Goal: Task Accomplishment & Management: Use online tool/utility

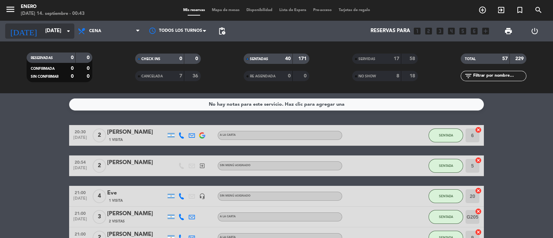
click at [56, 28] on input "[DATE]" at bounding box center [75, 31] width 67 height 13
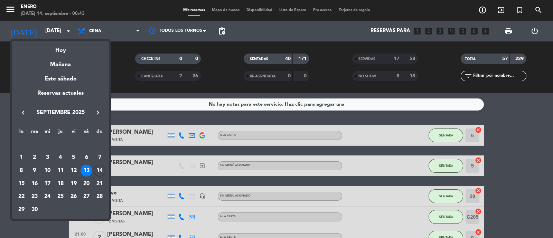
click at [328, 66] on div at bounding box center [276, 119] width 553 height 238
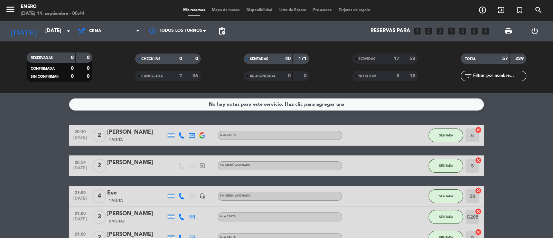
click at [379, 75] on div "NO SHOW" at bounding box center [370, 76] width 32 height 8
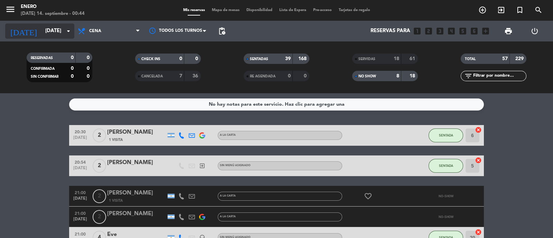
click at [43, 35] on input "[DATE]" at bounding box center [75, 31] width 67 height 13
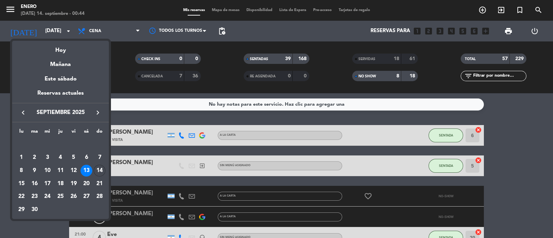
click at [91, 35] on div at bounding box center [276, 119] width 553 height 238
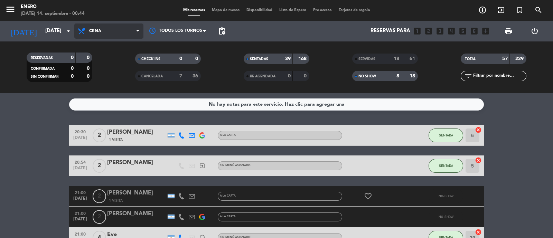
drag, startPoint x: 98, startPoint y: 33, endPoint x: 97, endPoint y: 39, distance: 6.0
click at [99, 33] on span "Cena" at bounding box center [95, 31] width 12 height 5
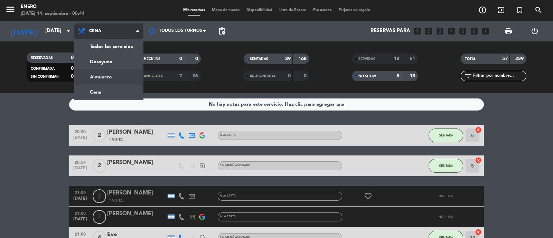
click at [117, 79] on div "menu Enero [DATE] 14. septiembre - 00:44 Mis reservas Mapa de mesas Disponibili…" at bounding box center [276, 46] width 553 height 93
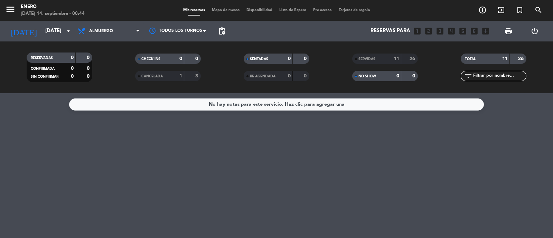
click at [381, 59] on div "SERVIDAS" at bounding box center [370, 59] width 32 height 8
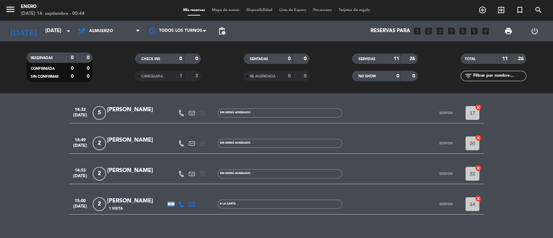
scroll to position [246, 0]
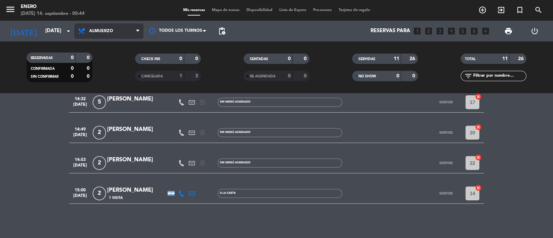
click at [128, 38] on span "Almuerzo" at bounding box center [108, 31] width 69 height 15
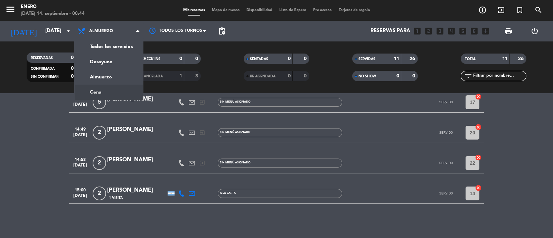
click at [122, 90] on div "menu Enero [DATE] 14. septiembre - 00:44 Mis reservas Mapa de mesas Disponibili…" at bounding box center [276, 46] width 553 height 93
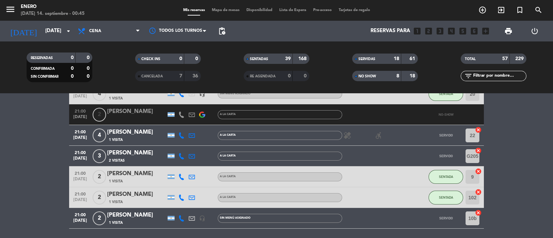
click at [384, 57] on div "SERVIDAS" at bounding box center [370, 59] width 32 height 8
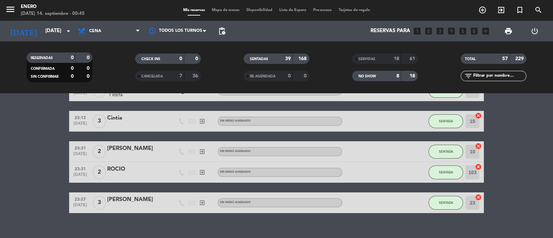
scroll to position [1022, 0]
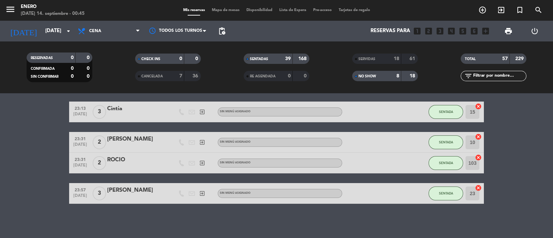
click at [392, 73] on div "8" at bounding box center [393, 76] width 14 height 8
click at [382, 56] on div "SERVIDAS" at bounding box center [370, 59] width 32 height 8
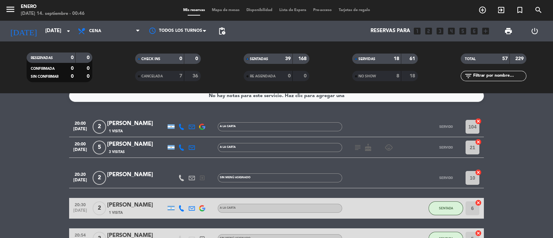
scroll to position [0, 0]
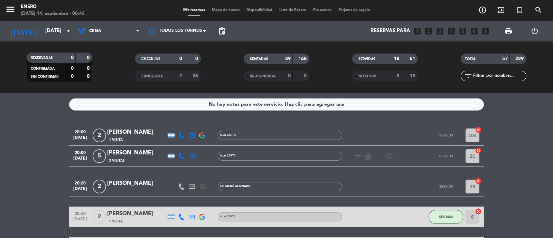
click at [379, 60] on div "SERVIDAS" at bounding box center [370, 59] width 32 height 8
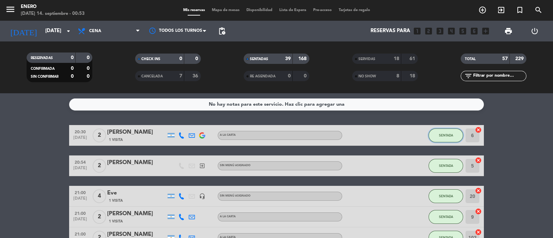
click at [437, 136] on button "SENTADA" at bounding box center [446, 136] width 35 height 14
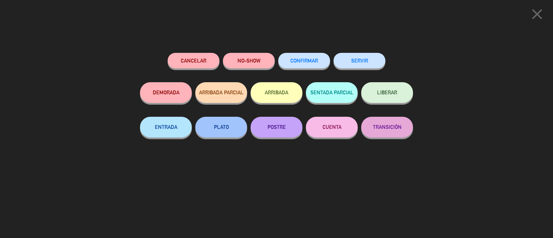
click at [368, 57] on button "SERVIR" at bounding box center [360, 61] width 52 height 16
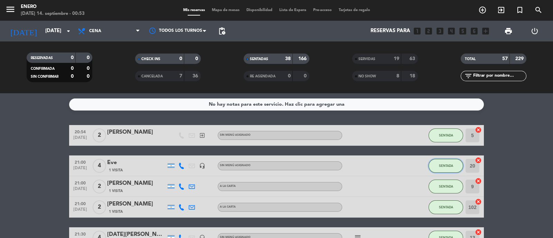
click at [448, 164] on span "SENTADA" at bounding box center [446, 166] width 14 height 4
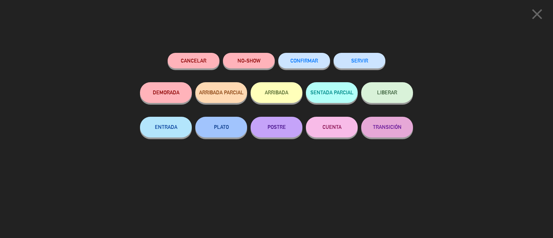
click at [359, 62] on button "SERVIR" at bounding box center [360, 61] width 52 height 16
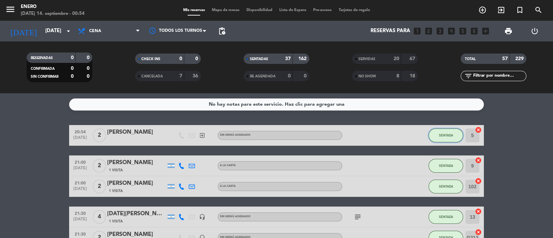
click at [451, 141] on button "SENTADA" at bounding box center [446, 136] width 35 height 14
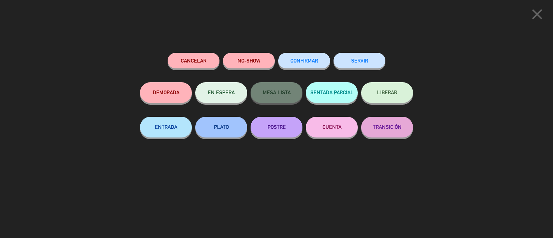
click at [367, 64] on button "SERVIR" at bounding box center [360, 61] width 52 height 16
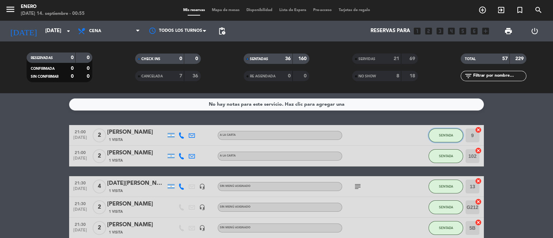
click at [436, 134] on button "SENTADA" at bounding box center [446, 136] width 35 height 14
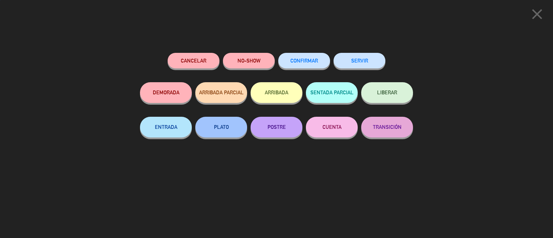
click at [362, 62] on button "SERVIR" at bounding box center [360, 61] width 52 height 16
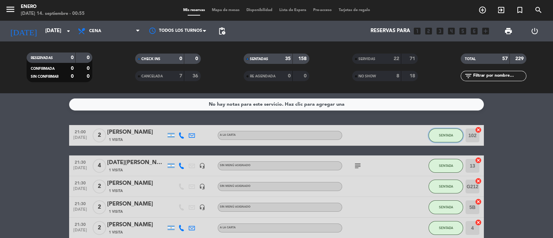
click at [458, 137] on button "SENTADA" at bounding box center [446, 136] width 35 height 14
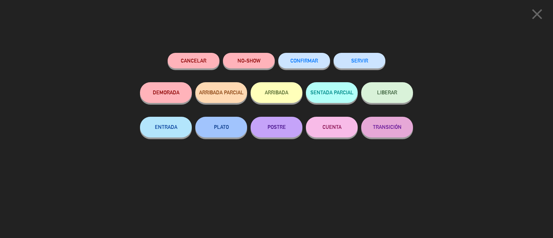
click at [363, 62] on button "SERVIR" at bounding box center [360, 61] width 52 height 16
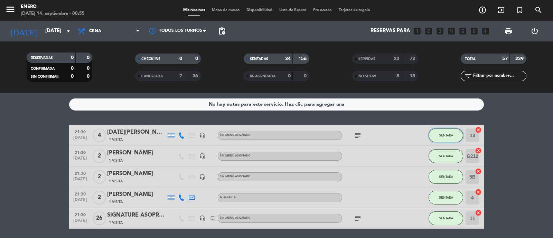
click at [445, 135] on span "SENTADA" at bounding box center [446, 135] width 14 height 4
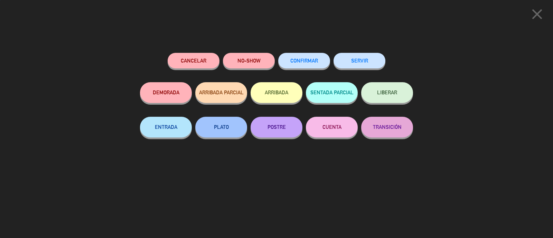
click at [371, 66] on button "SERVIR" at bounding box center [360, 61] width 52 height 16
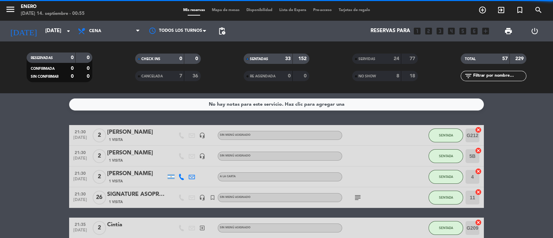
click at [448, 155] on span "SENTADA" at bounding box center [446, 156] width 14 height 4
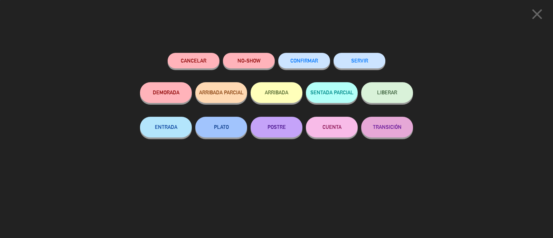
click at [373, 66] on button "SERVIR" at bounding box center [360, 61] width 52 height 16
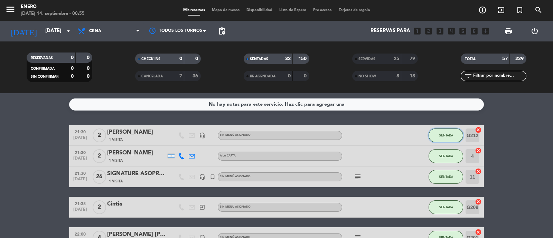
click at [444, 138] on button "SENTADA" at bounding box center [446, 136] width 35 height 14
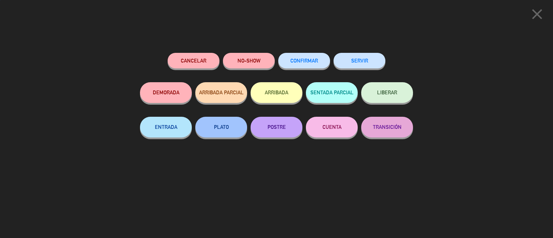
click at [376, 60] on button "SERVIR" at bounding box center [360, 61] width 52 height 16
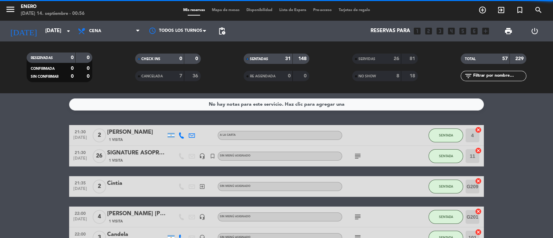
click at [439, 155] on span "SENTADA" at bounding box center [446, 156] width 14 height 4
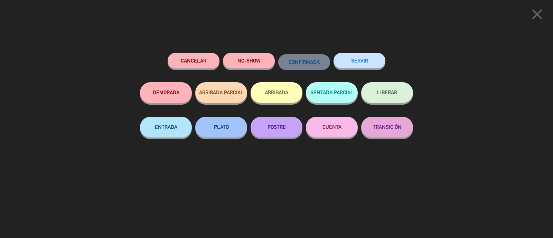
click at [368, 63] on button "SERVIR" at bounding box center [360, 61] width 52 height 16
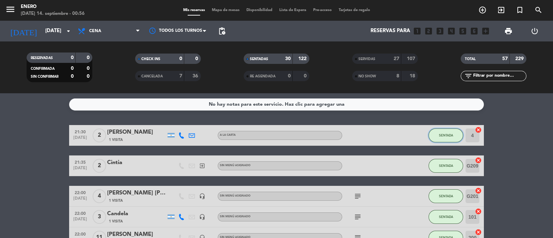
click at [455, 131] on button "SENTADA" at bounding box center [446, 136] width 35 height 14
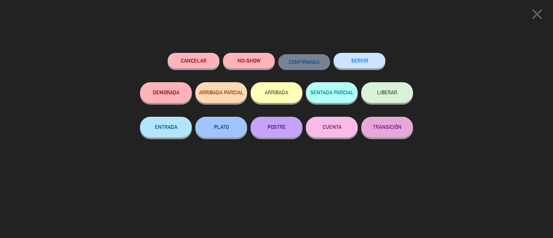
click at [359, 55] on button "SERVIR" at bounding box center [360, 61] width 52 height 16
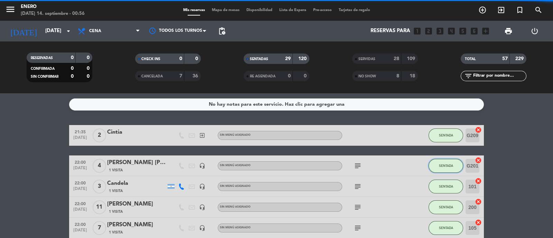
click at [456, 164] on button "SENTADA" at bounding box center [446, 166] width 35 height 14
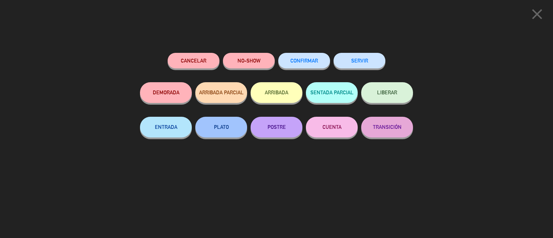
click at [363, 63] on button "SERVIR" at bounding box center [360, 61] width 52 height 16
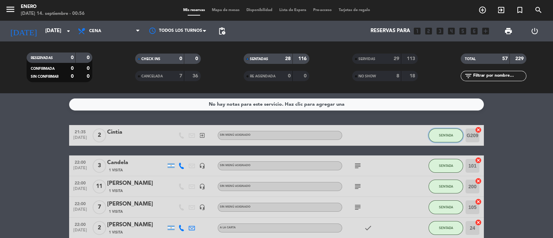
click at [448, 138] on button "SENTADA" at bounding box center [446, 136] width 35 height 14
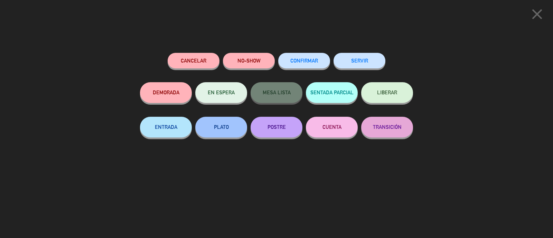
click at [375, 59] on button "SERVIR" at bounding box center [360, 61] width 52 height 16
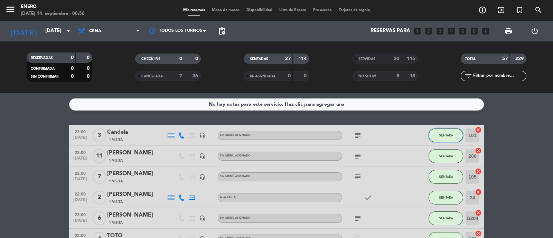
click at [454, 133] on button "SENTADA" at bounding box center [446, 136] width 35 height 14
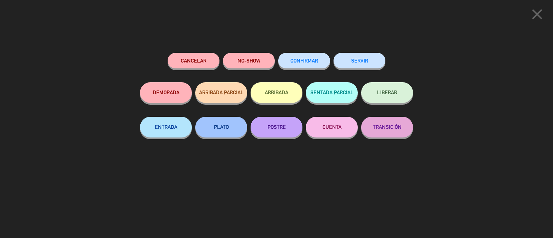
click at [374, 64] on button "SERVIR" at bounding box center [360, 61] width 52 height 16
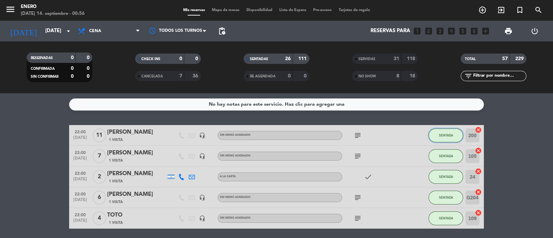
click at [447, 138] on button "SENTADA" at bounding box center [446, 136] width 35 height 14
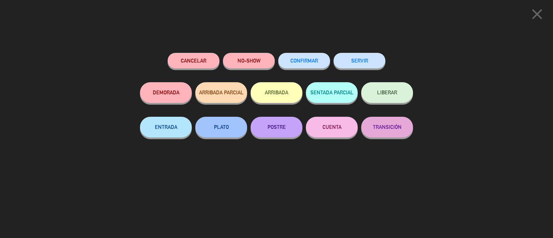
click at [366, 56] on button "SERVIR" at bounding box center [360, 61] width 52 height 16
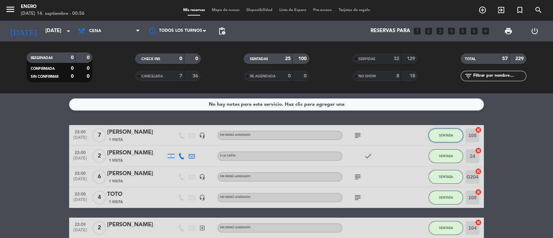
click at [452, 134] on span "SENTADA" at bounding box center [446, 135] width 14 height 4
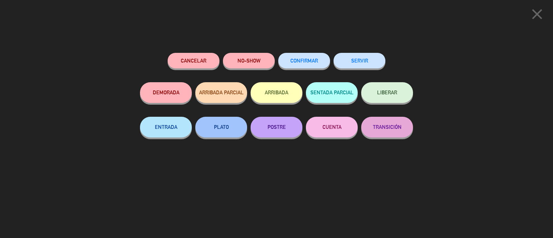
click at [346, 58] on button "SERVIR" at bounding box center [360, 61] width 52 height 16
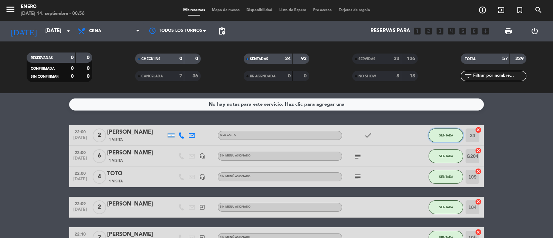
click at [446, 136] on span "SENTADA" at bounding box center [446, 135] width 14 height 4
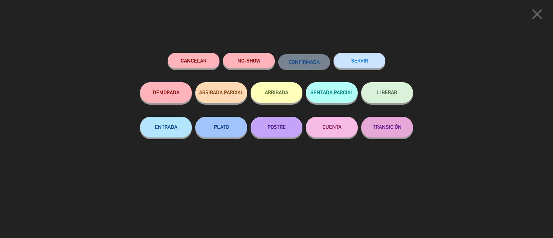
click at [370, 63] on button "SERVIR" at bounding box center [360, 61] width 52 height 16
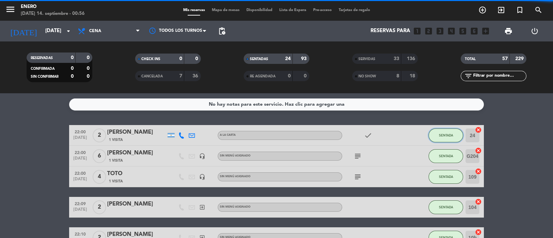
click at [453, 135] on span "SENTADA" at bounding box center [446, 135] width 14 height 4
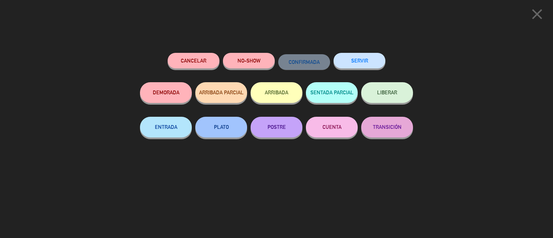
click at [365, 64] on button "SERVIR" at bounding box center [360, 61] width 52 height 16
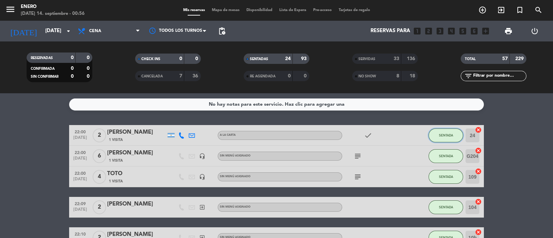
click at [450, 135] on span "SENTADA" at bounding box center [446, 135] width 14 height 4
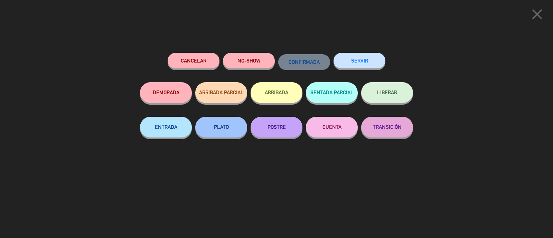
click at [374, 61] on button "SERVIR" at bounding box center [360, 61] width 52 height 16
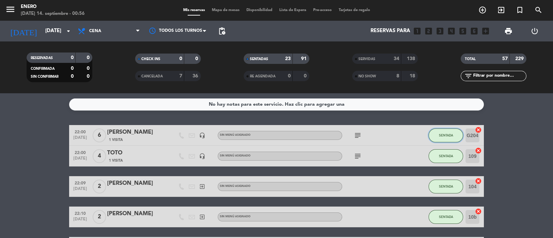
click at [457, 134] on button "SENTADA" at bounding box center [446, 136] width 35 height 14
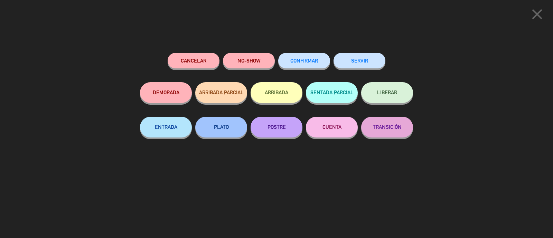
click at [361, 58] on button "SERVIR" at bounding box center [360, 61] width 52 height 16
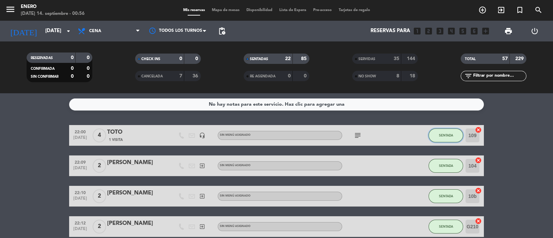
click at [449, 137] on span "SENTADA" at bounding box center [446, 135] width 14 height 4
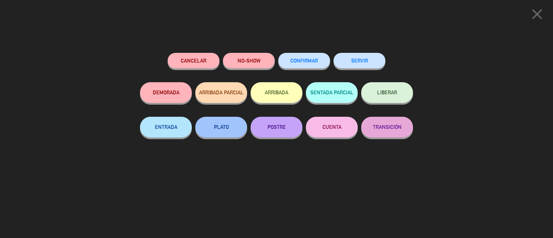
click at [360, 55] on button "SERVIR" at bounding box center [360, 61] width 52 height 16
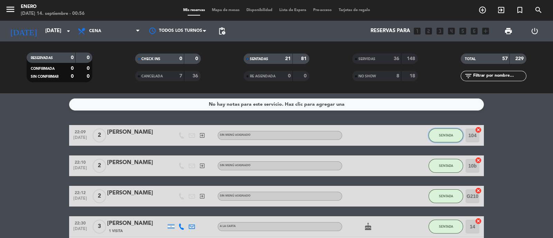
click at [447, 131] on button "SENTADA" at bounding box center [446, 136] width 35 height 14
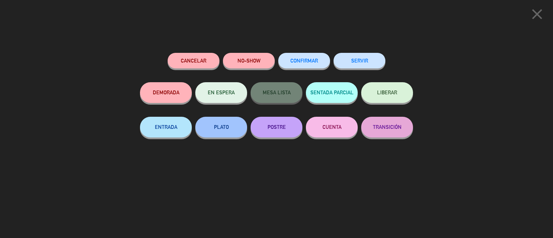
click at [355, 61] on button "SERVIR" at bounding box center [360, 61] width 52 height 16
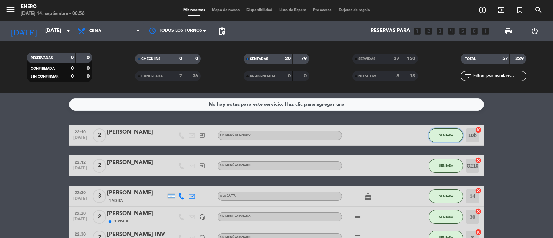
click at [451, 138] on button "SENTADA" at bounding box center [446, 136] width 35 height 14
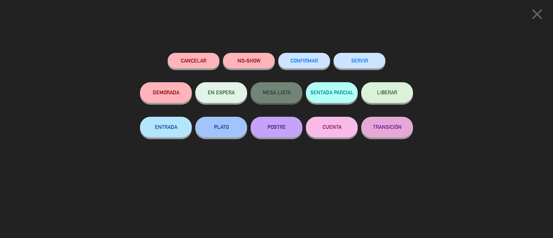
click at [368, 64] on button "SERVIR" at bounding box center [360, 61] width 52 height 16
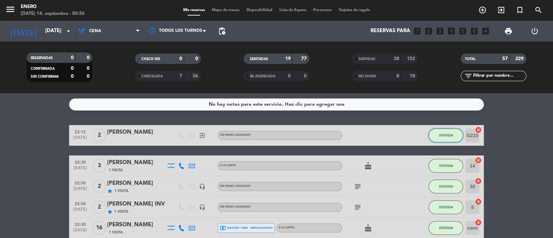
click at [450, 133] on button "SENTADA" at bounding box center [446, 136] width 35 height 14
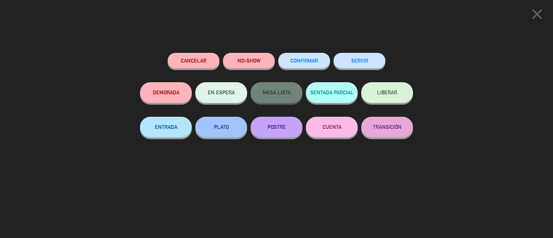
click at [372, 63] on button "SERVIR" at bounding box center [360, 61] width 52 height 16
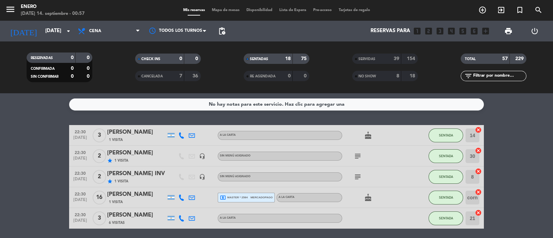
click at [370, 134] on icon "cake" at bounding box center [368, 135] width 8 height 8
click at [450, 134] on span "SENTADA" at bounding box center [446, 135] width 14 height 4
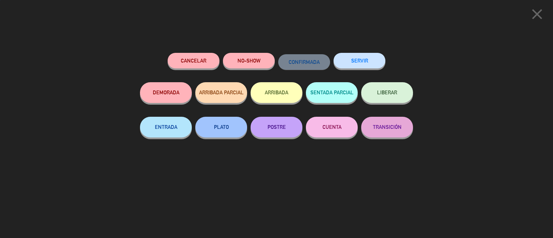
click at [373, 63] on button "SERVIR" at bounding box center [360, 61] width 52 height 16
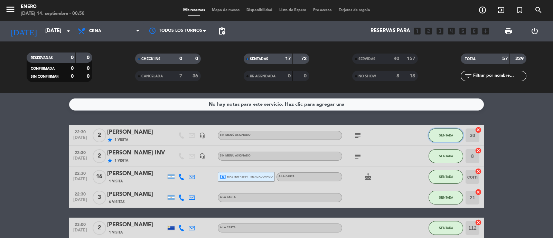
click at [452, 136] on span "SENTADA" at bounding box center [446, 135] width 14 height 4
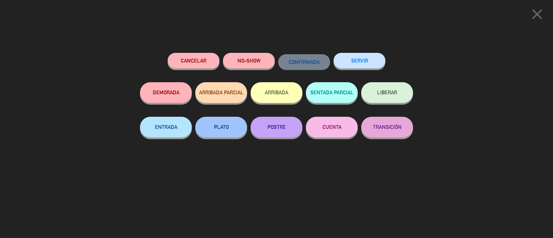
click at [371, 61] on button "SERVIR" at bounding box center [360, 61] width 52 height 16
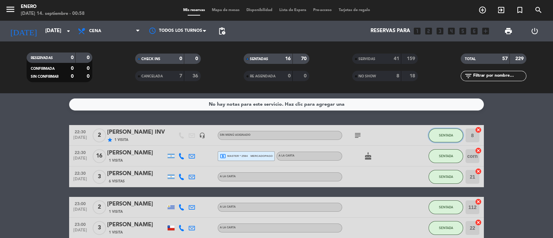
click at [439, 136] on span "SENTADA" at bounding box center [446, 135] width 14 height 4
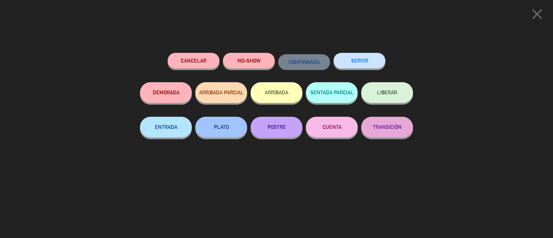
click at [357, 58] on button "SERVIR" at bounding box center [360, 61] width 52 height 16
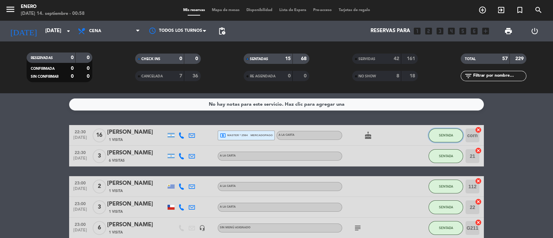
click at [454, 130] on button "SENTADA" at bounding box center [446, 136] width 35 height 14
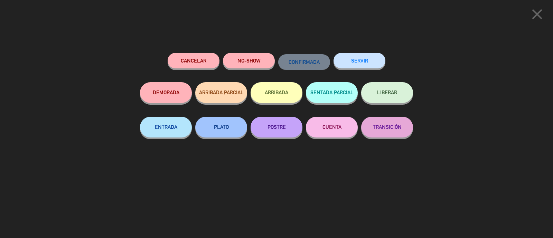
click at [373, 59] on button "SERVIR" at bounding box center [360, 61] width 52 height 16
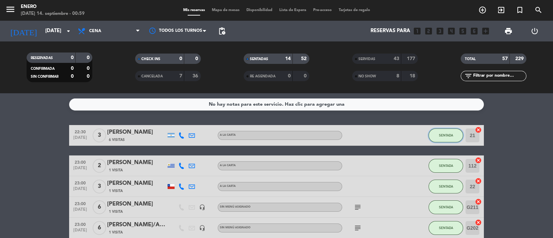
click at [447, 135] on span "SENTADA" at bounding box center [446, 135] width 14 height 4
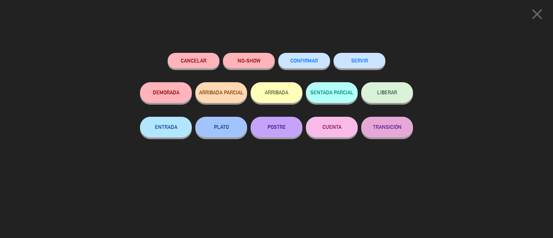
click at [366, 57] on button "SERVIR" at bounding box center [360, 61] width 52 height 16
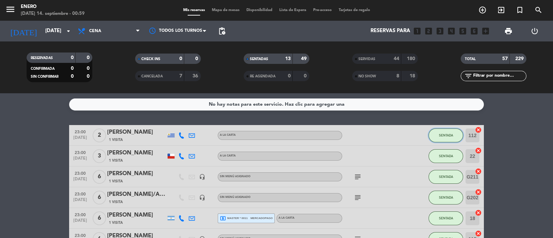
click at [444, 137] on span "SENTADA" at bounding box center [446, 135] width 14 height 4
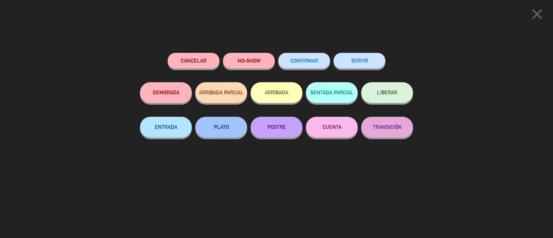
click at [363, 59] on button "SERVIR" at bounding box center [360, 61] width 52 height 16
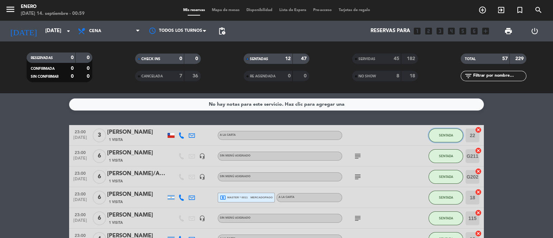
click at [448, 134] on span "SENTADA" at bounding box center [446, 135] width 14 height 4
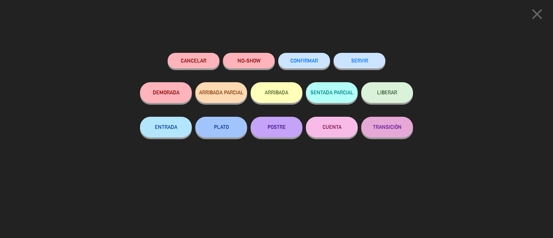
click at [382, 59] on button "SERVIR" at bounding box center [360, 61] width 52 height 16
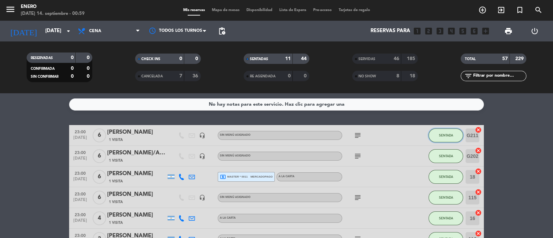
click at [447, 136] on span "SENTADA" at bounding box center [446, 135] width 14 height 4
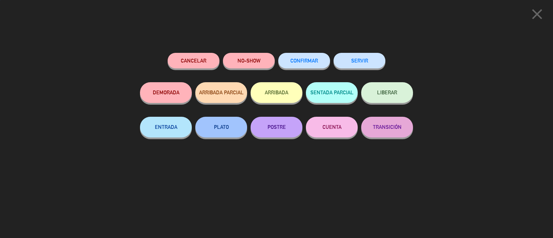
click at [373, 56] on button "SERVIR" at bounding box center [360, 61] width 52 height 16
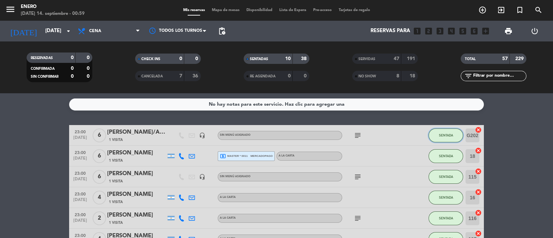
click at [447, 135] on span "SENTADA" at bounding box center [446, 135] width 14 height 4
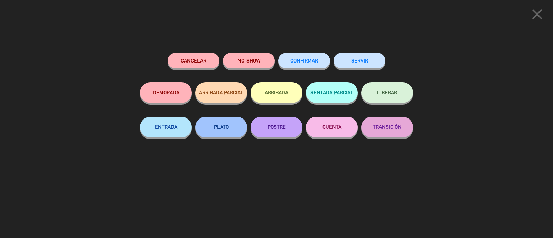
click at [365, 59] on button "SERVIR" at bounding box center [360, 61] width 52 height 16
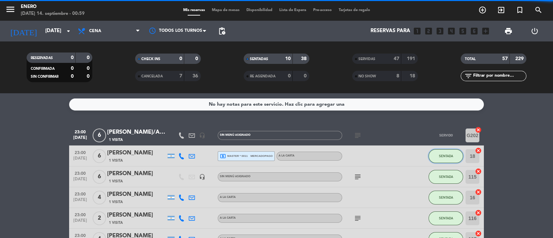
click at [456, 156] on button "SENTADA" at bounding box center [446, 156] width 35 height 14
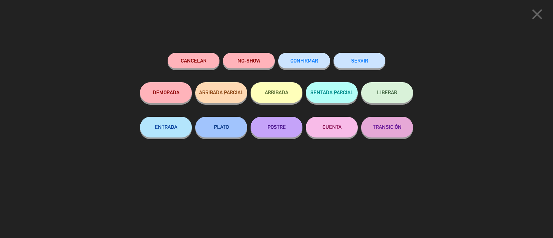
click at [370, 60] on button "SERVIR" at bounding box center [360, 61] width 52 height 16
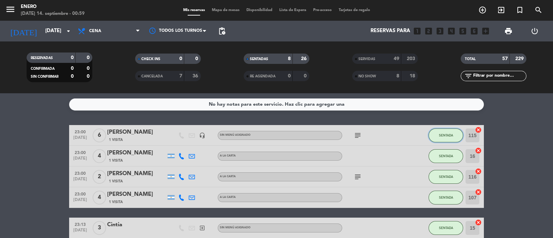
click at [443, 133] on span "SENTADA" at bounding box center [446, 135] width 14 height 4
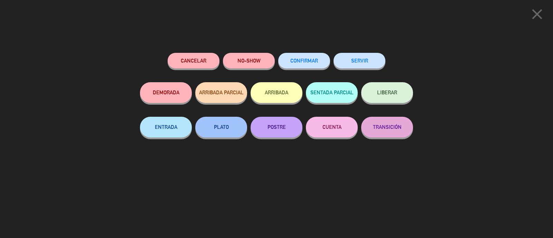
click at [370, 64] on button "SERVIR" at bounding box center [360, 61] width 52 height 16
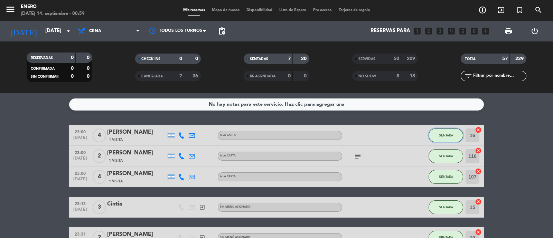
click at [448, 131] on button "SENTADA" at bounding box center [446, 136] width 35 height 14
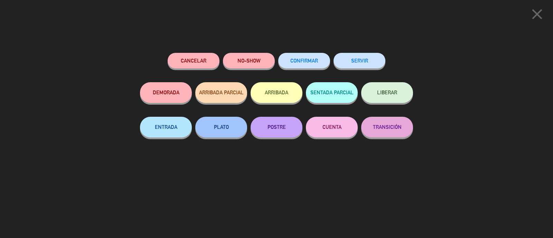
click at [368, 59] on button "SERVIR" at bounding box center [360, 61] width 52 height 16
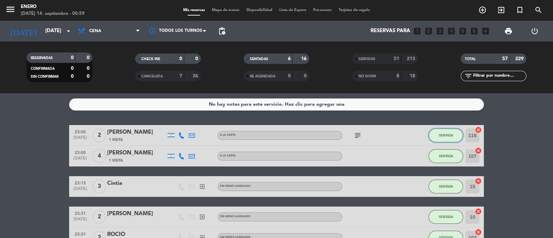
click at [451, 140] on button "SENTADA" at bounding box center [446, 136] width 35 height 14
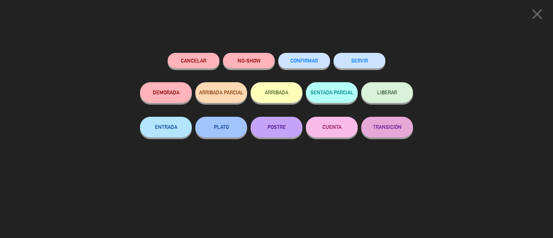
click at [367, 63] on button "SERVIR" at bounding box center [360, 61] width 52 height 16
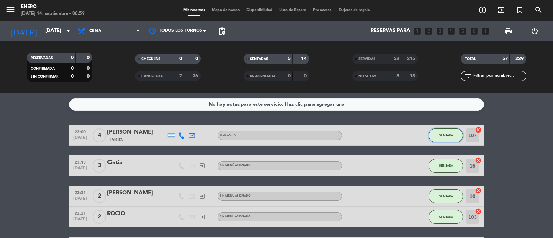
click at [450, 136] on span "SENTADA" at bounding box center [446, 135] width 14 height 4
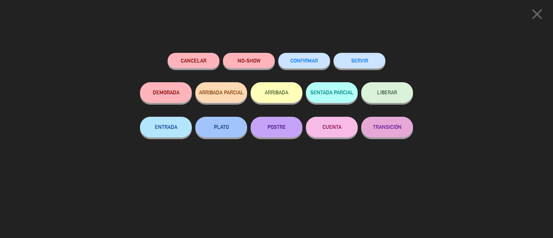
click at [354, 63] on button "SERVIR" at bounding box center [360, 61] width 52 height 16
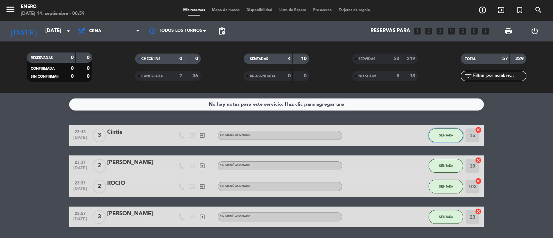
click at [445, 139] on button "SENTADA" at bounding box center [446, 136] width 35 height 14
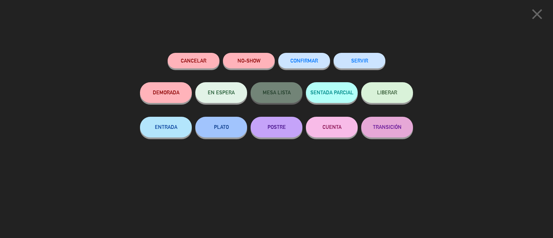
click at [372, 67] on button "SERVIR" at bounding box center [360, 61] width 52 height 16
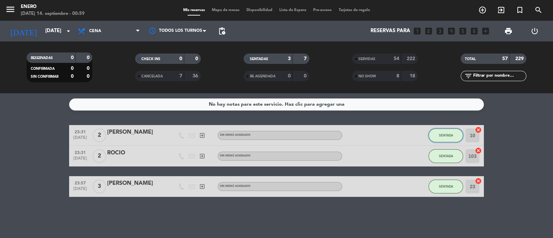
click at [454, 135] on button "SENTADA" at bounding box center [446, 136] width 35 height 14
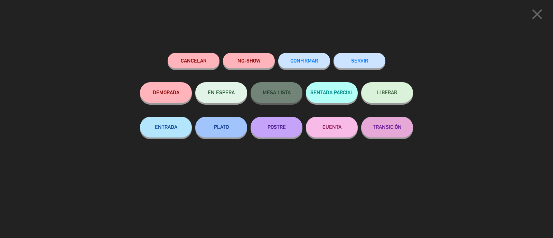
click at [372, 61] on button "SERVIR" at bounding box center [360, 61] width 52 height 16
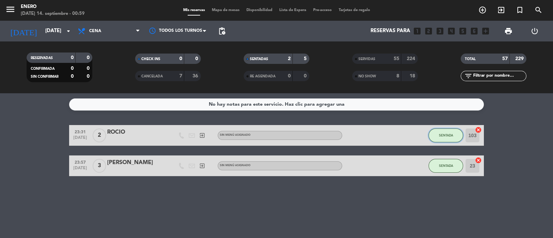
click at [450, 133] on button "SENTADA" at bounding box center [446, 136] width 35 height 14
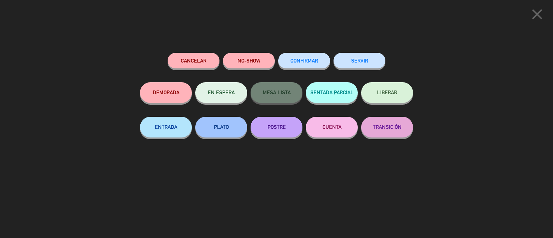
click at [379, 63] on button "SERVIR" at bounding box center [360, 61] width 52 height 16
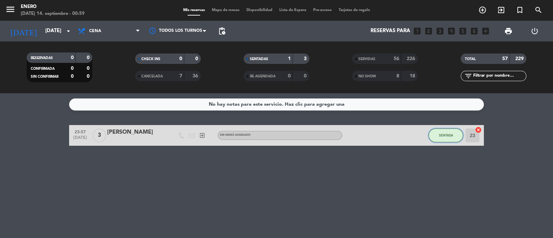
click at [449, 134] on span "SENTADA" at bounding box center [446, 135] width 14 height 4
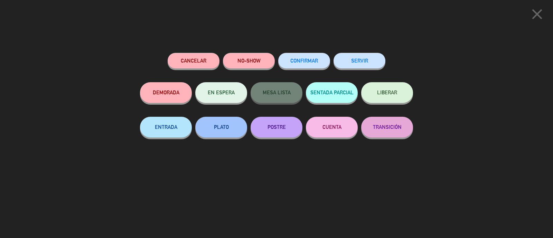
click at [357, 58] on button "SERVIR" at bounding box center [360, 61] width 52 height 16
